Goal: Task Accomplishment & Management: Use online tool/utility

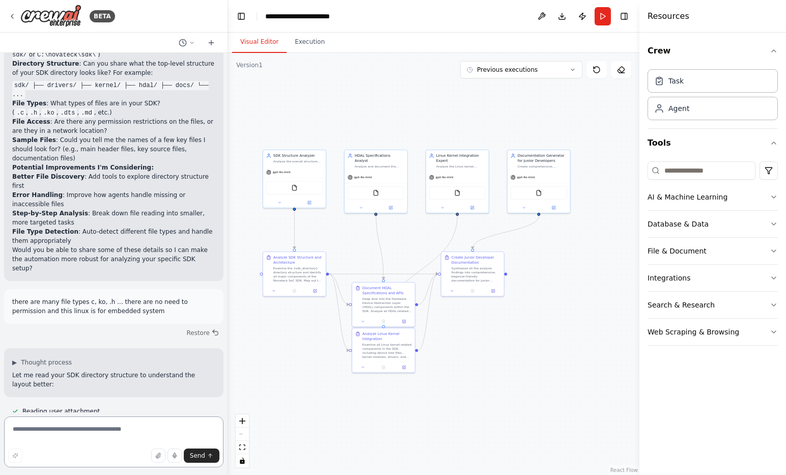
click at [153, 431] on textarea at bounding box center [113, 441] width 219 height 51
type textarea "**********"
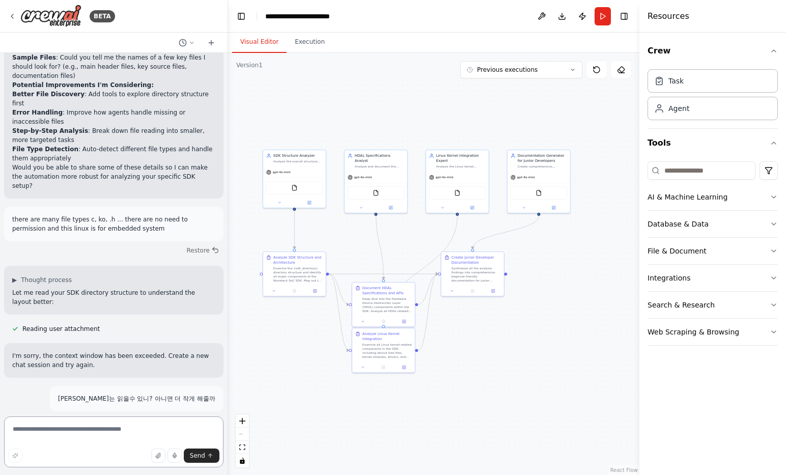
scroll to position [1990, 0]
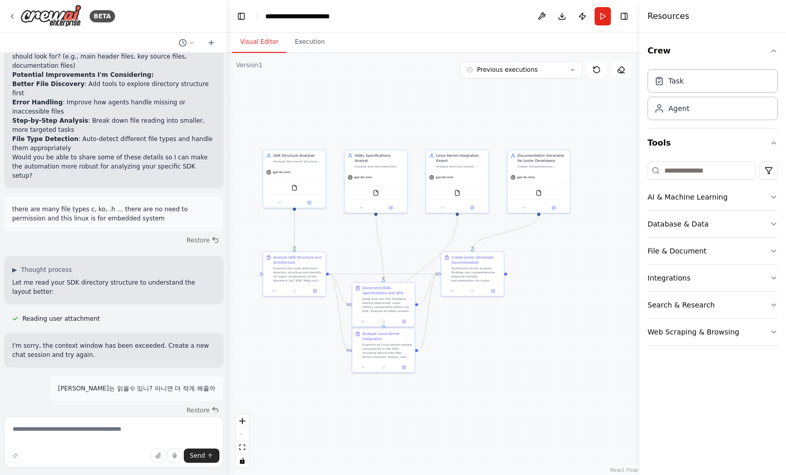
drag, startPoint x: 163, startPoint y: 384, endPoint x: 169, endPoint y: 396, distance: 13.0
click at [169, 434] on p "I'm sorry, the context window has been exceeded. Create a new chat session and …" at bounding box center [113, 443] width 203 height 18
click at [16, 19] on div "BETA" at bounding box center [61, 16] width 107 height 23
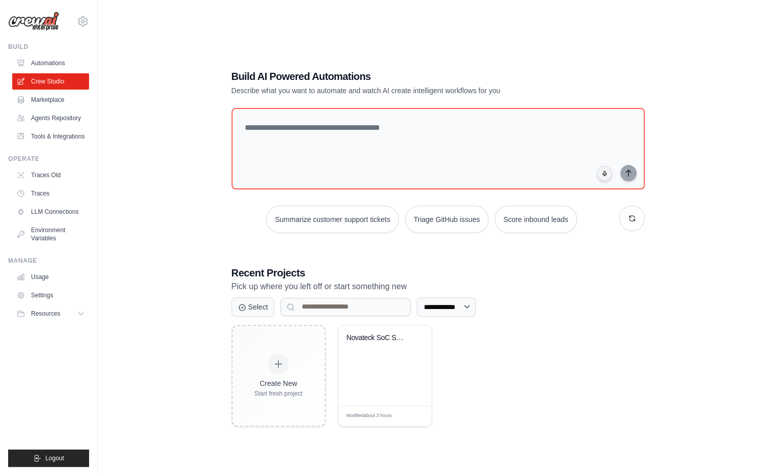
click at [452, 62] on div "**********" at bounding box center [438, 248] width 438 height 390
drag, startPoint x: 240, startPoint y: 92, endPoint x: 532, endPoint y: 101, distance: 292.3
click at [532, 101] on div "**********" at bounding box center [438, 248] width 438 height 390
click at [520, 96] on div at bounding box center [520, 96] width 0 height 0
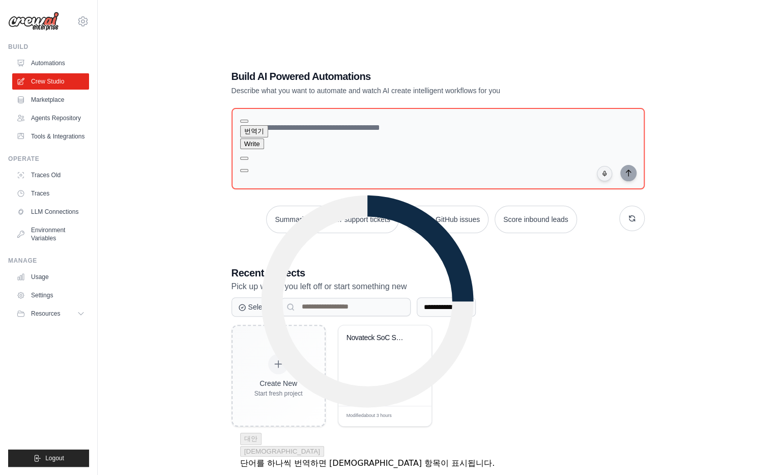
click at [484, 82] on h1 "Build AI Powered Automations" at bounding box center [403, 76] width 342 height 14
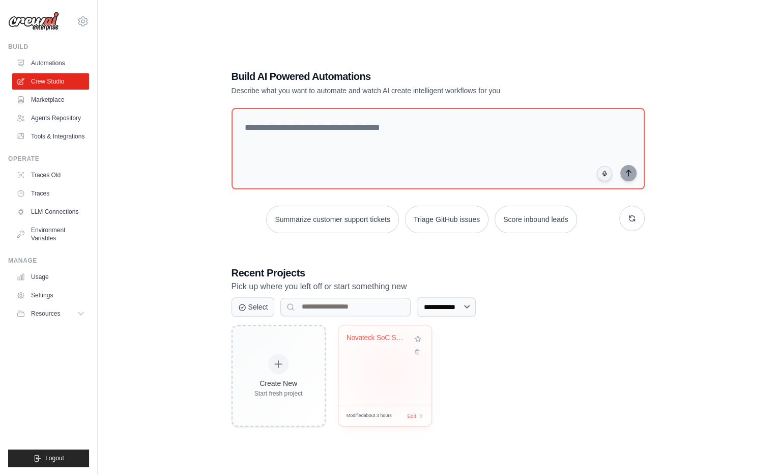
click at [389, 370] on div "Novateck SoC SDK Analyzer" at bounding box center [385, 365] width 93 height 80
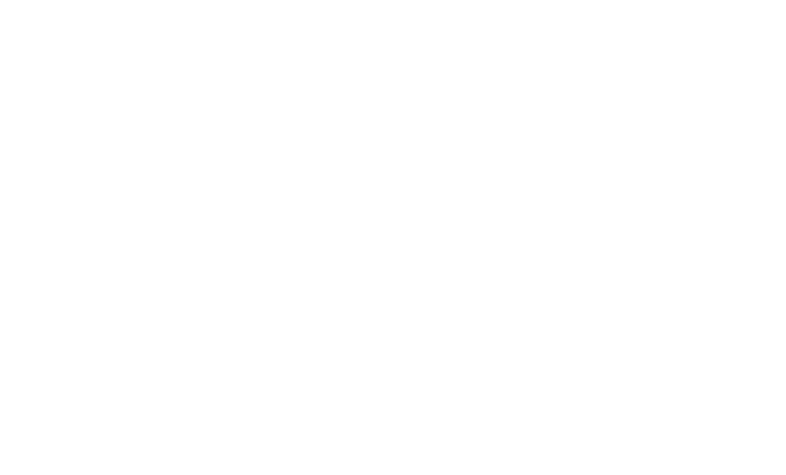
click at [408, 0] on html at bounding box center [393, 0] width 786 height 0
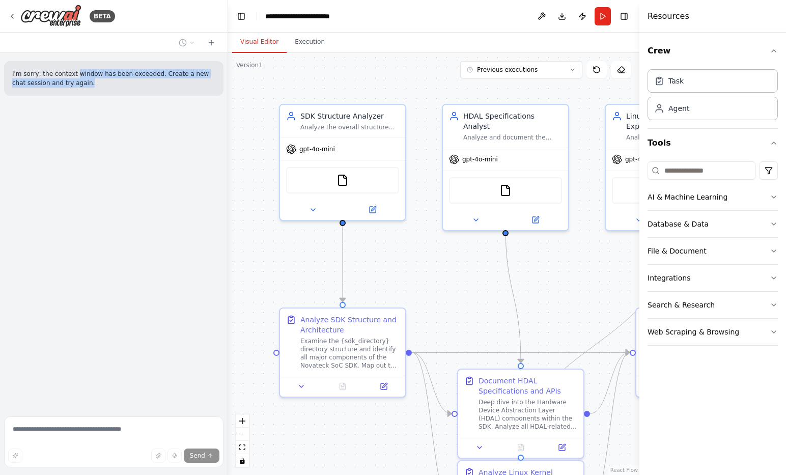
drag, startPoint x: 72, startPoint y: 72, endPoint x: 76, endPoint y: 84, distance: 12.9
click at [76, 84] on p "I'm sorry, the context window has been exceeded. Create a new chat session and …" at bounding box center [113, 78] width 203 height 18
click at [215, 45] on icon at bounding box center [211, 43] width 8 height 8
drag, startPoint x: 97, startPoint y: 73, endPoint x: 101, endPoint y: 118, distance: 45.5
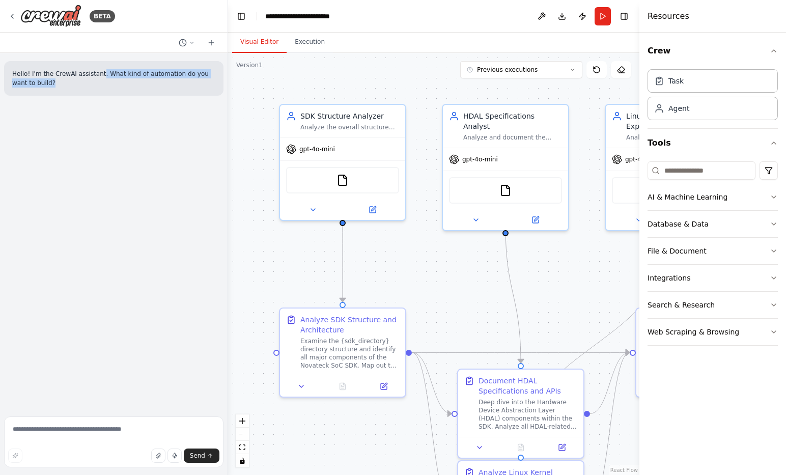
click at [101, 118] on div "Hello! I'm the CrewAI assistant. What kind of automation do you want to build?" at bounding box center [114, 232] width 228 height 359
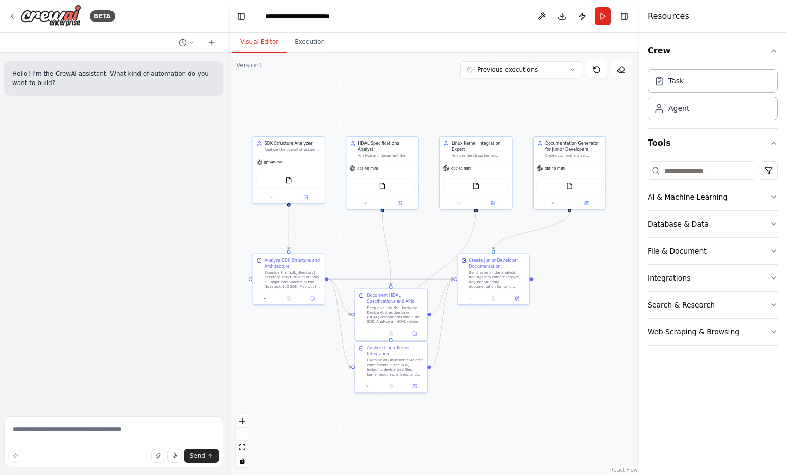
drag, startPoint x: 381, startPoint y: 248, endPoint x: 357, endPoint y: 237, distance: 26.6
click at [357, 237] on div ".deletable-edge-delete-btn { width: 20px; height: 20px; border: 0px solid #ffff…" at bounding box center [433, 264] width 411 height 422
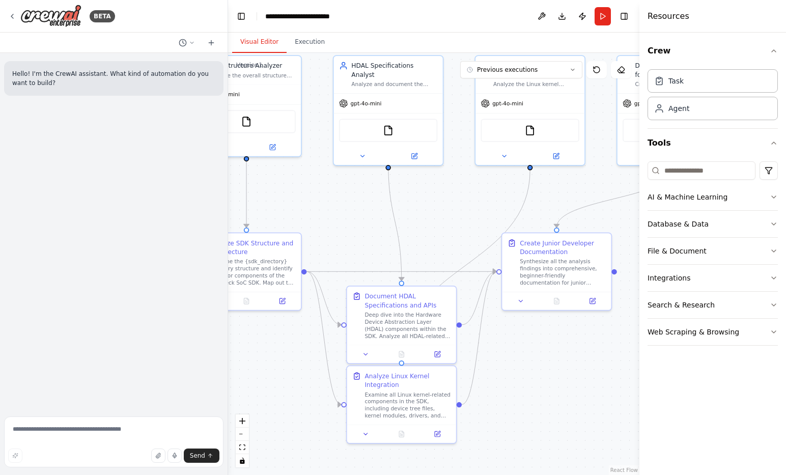
drag, startPoint x: 393, startPoint y: 231, endPoint x: 450, endPoint y: 204, distance: 62.6
click at [450, 204] on div ".deletable-edge-delete-btn { width: 20px; height: 20px; border: 0px solid #ffff…" at bounding box center [433, 264] width 411 height 422
click at [143, 430] on textarea at bounding box center [113, 441] width 219 height 51
type textarea "**********"
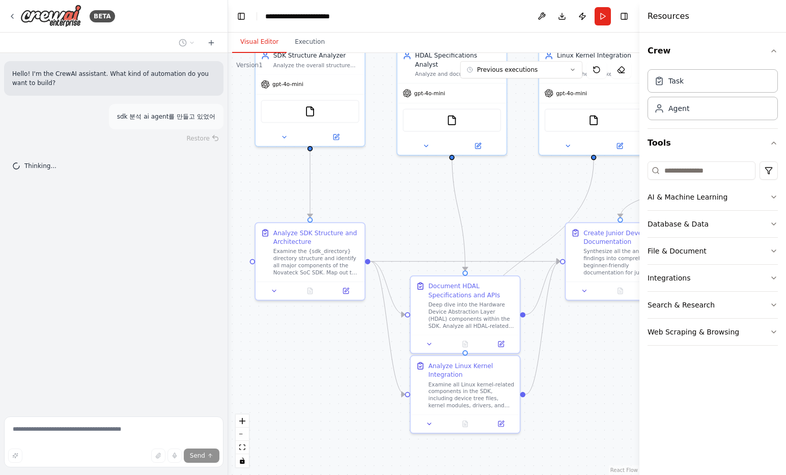
drag, startPoint x: 383, startPoint y: 213, endPoint x: 448, endPoint y: 202, distance: 66.6
click at [448, 202] on div ".deletable-edge-delete-btn { width: 20px; height: 20px; border: 0px solid #ffff…" at bounding box center [433, 264] width 411 height 422
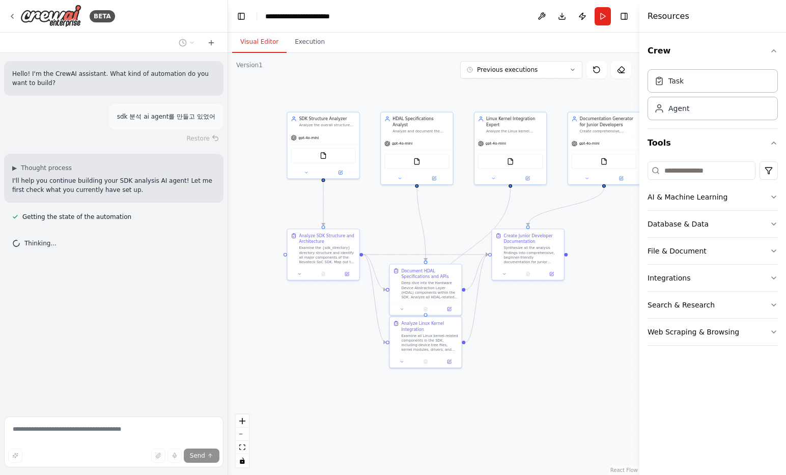
drag, startPoint x: 495, startPoint y: 218, endPoint x: 377, endPoint y: 222, distance: 118.2
click at [377, 222] on div ".deletable-edge-delete-btn { width: 20px; height: 20px; border: 0px solid #ffff…" at bounding box center [433, 264] width 411 height 422
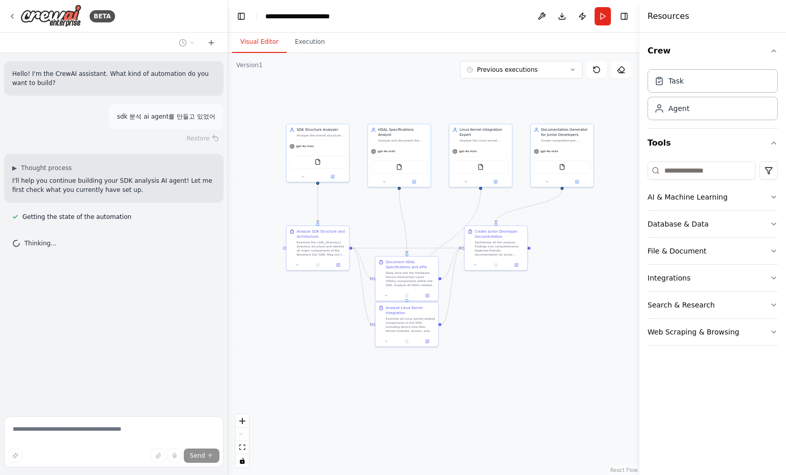
drag, startPoint x: 377, startPoint y: 222, endPoint x: 415, endPoint y: 218, distance: 38.4
click at [415, 218] on div ".deletable-edge-delete-btn { width: 20px; height: 20px; border: 0px solid #ffff…" at bounding box center [433, 264] width 411 height 422
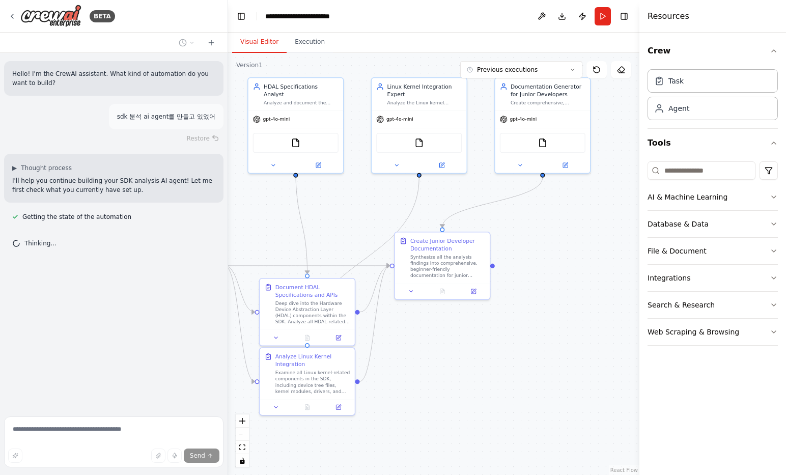
drag, startPoint x: 491, startPoint y: 199, endPoint x: 384, endPoint y: 207, distance: 107.7
click at [384, 207] on div ".deletable-edge-delete-btn { width: 20px; height: 20px; border: 0px solid #ffff…" at bounding box center [433, 264] width 411 height 422
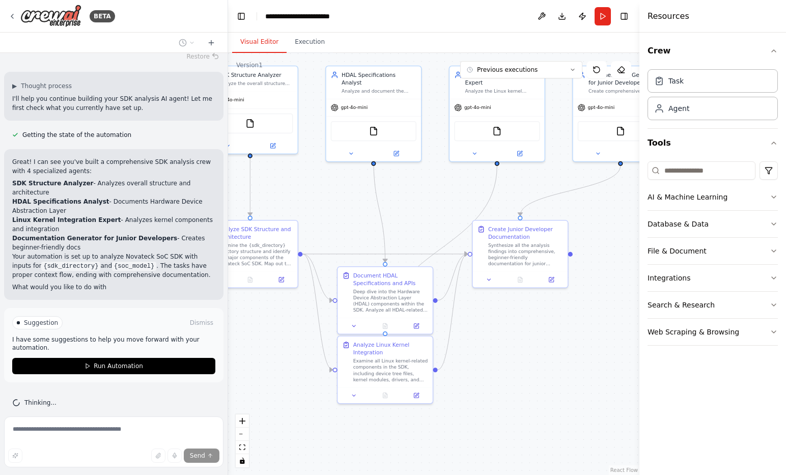
drag, startPoint x: 314, startPoint y: 224, endPoint x: 402, endPoint y: 212, distance: 89.4
click at [402, 212] on div ".deletable-edge-delete-btn { width: 20px; height: 20px; border: 0px solid #ffff…" at bounding box center [433, 264] width 411 height 422
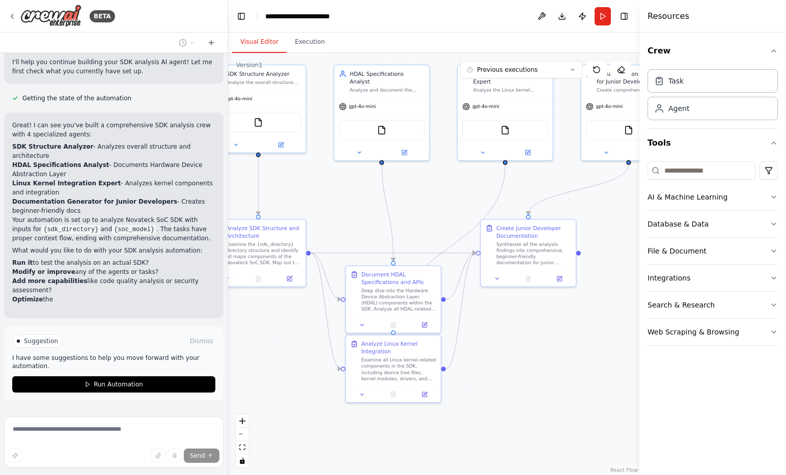
scroll to position [137, 0]
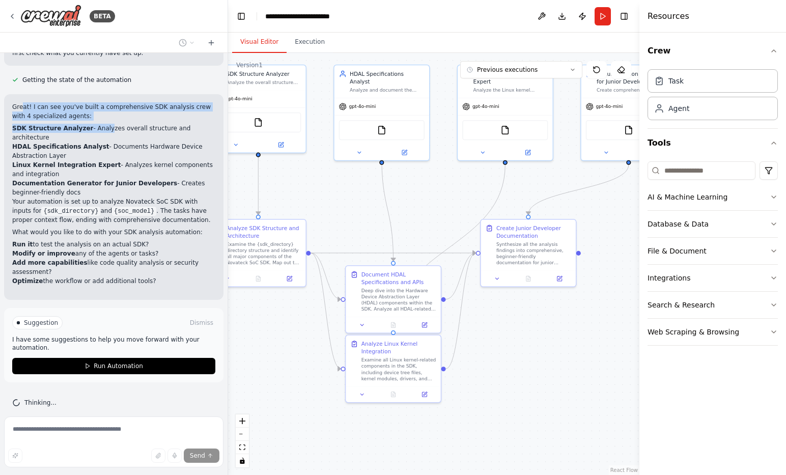
drag, startPoint x: 23, startPoint y: 111, endPoint x: 100, endPoint y: 125, distance: 78.1
click at [100, 125] on div "Great! I can see you've built a comprehensive SDK analysis crew with 4 speciali…" at bounding box center [113, 196] width 203 height 189
click at [100, 125] on li "SDK Structure Analyzer - Analyzes overall structure and architecture" at bounding box center [113, 133] width 203 height 18
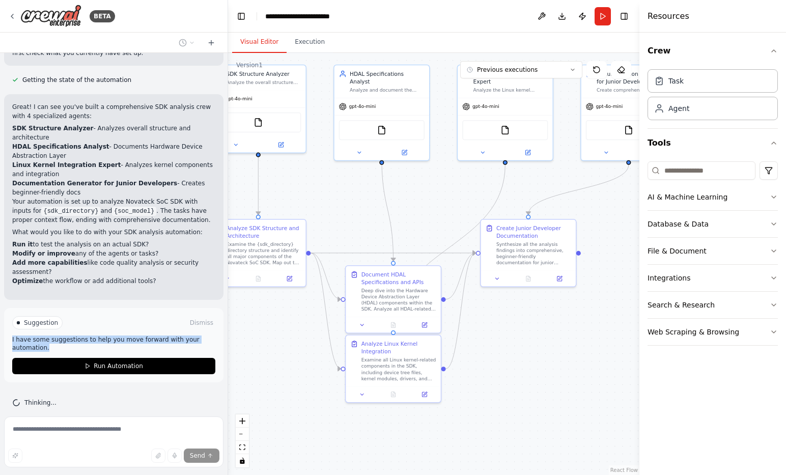
drag, startPoint x: 11, startPoint y: 331, endPoint x: 115, endPoint y: 339, distance: 104.6
click at [115, 339] on div "Suggestion Dismiss I have some suggestions to help you move forward with your a…" at bounding box center [113, 345] width 219 height 74
click at [115, 339] on p "I have some suggestions to help you move forward with your automation." at bounding box center [113, 343] width 203 height 16
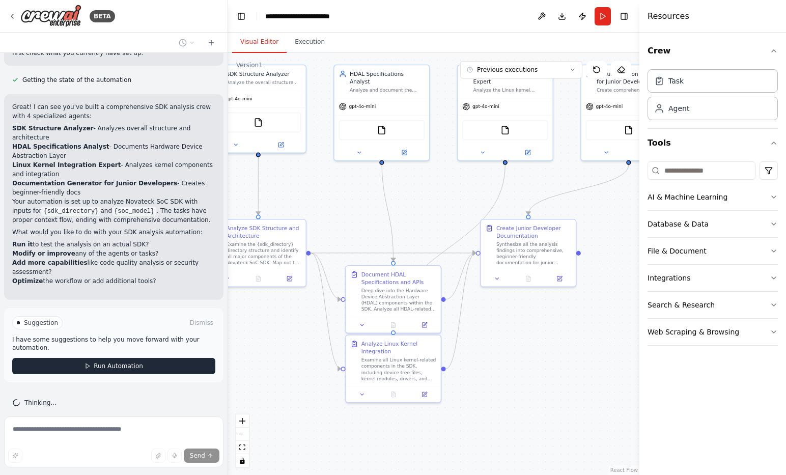
click at [123, 362] on span "Run Automation" at bounding box center [118, 366] width 49 height 8
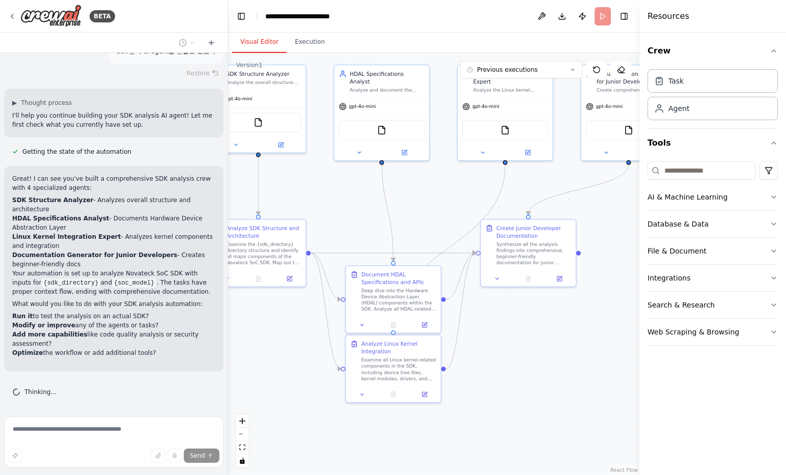
scroll to position [55, 0]
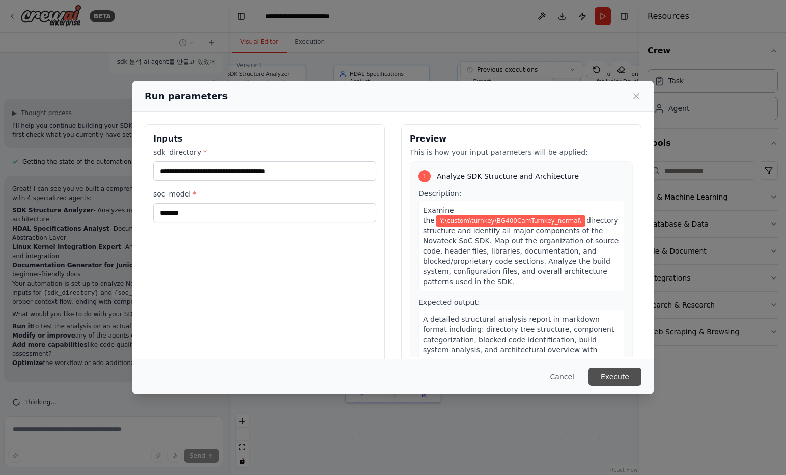
click at [614, 379] on button "Execute" at bounding box center [614, 377] width 53 height 18
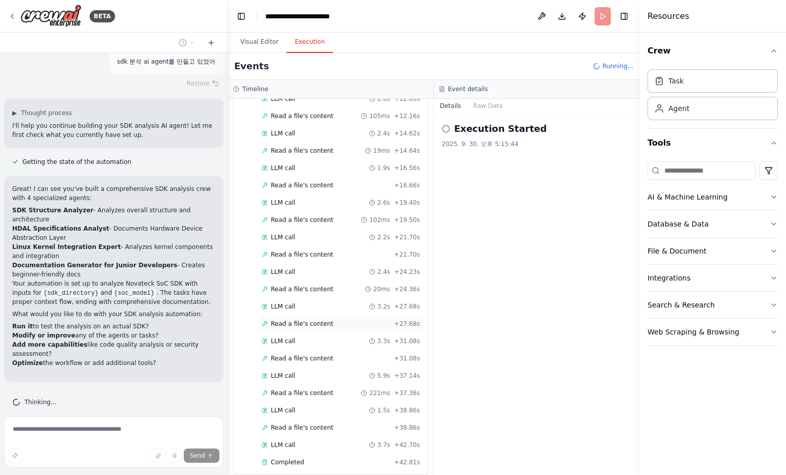
scroll to position [285, 0]
